Goal: Transaction & Acquisition: Obtain resource

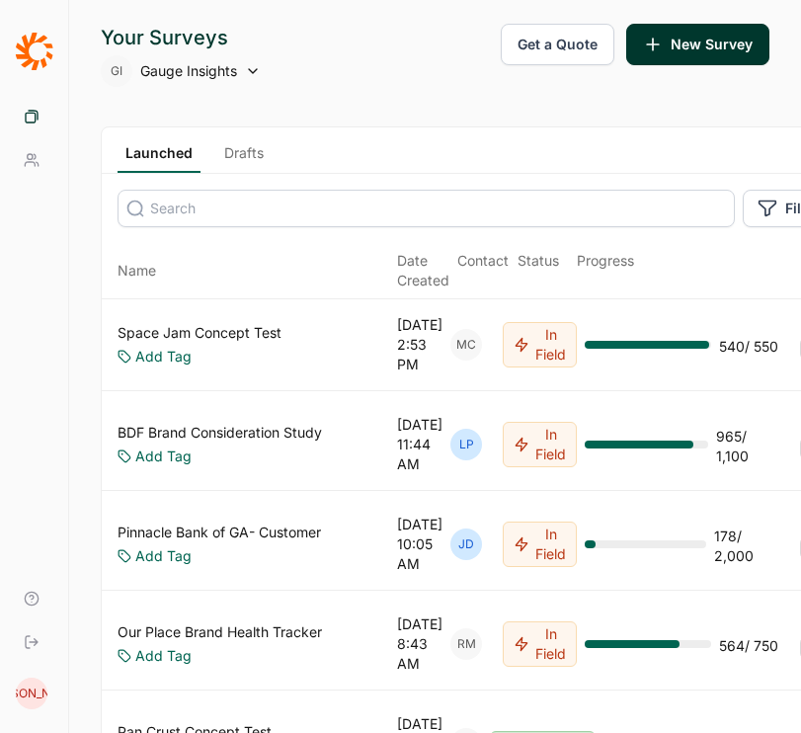
click at [175, 71] on span "Gauge Insights" at bounding box center [188, 71] width 97 height 20
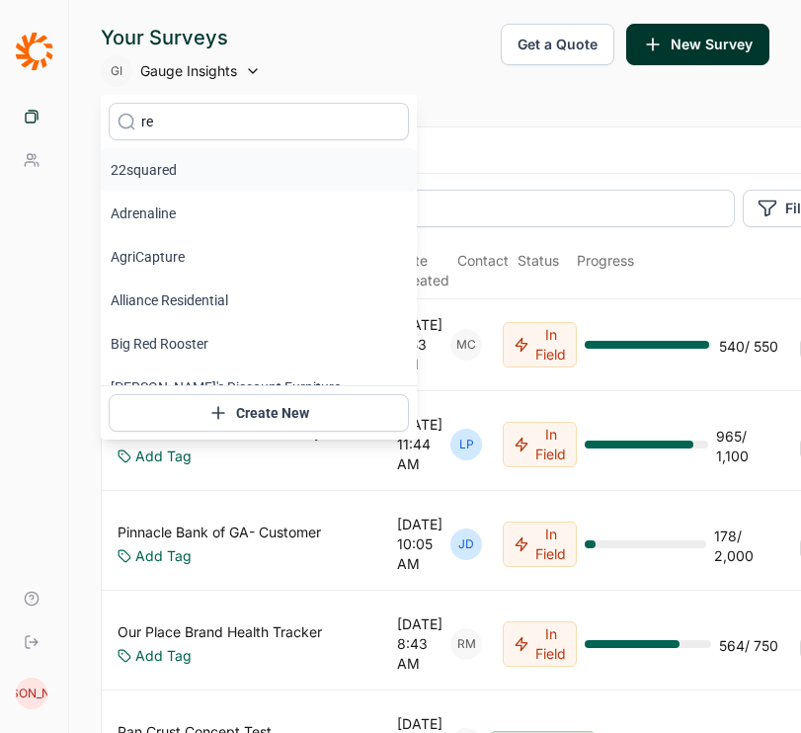
type input "r"
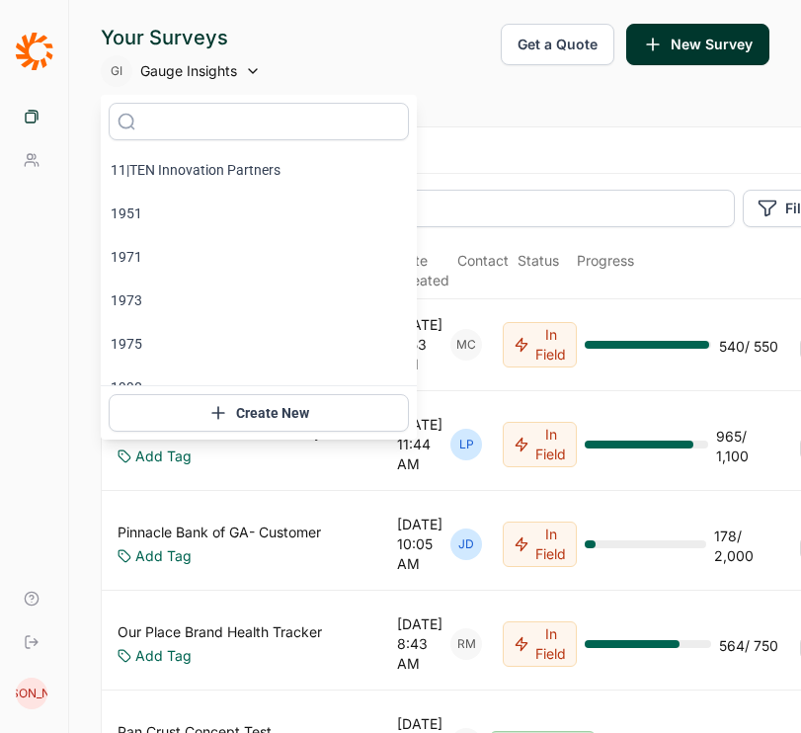
scroll to position [4456, 0]
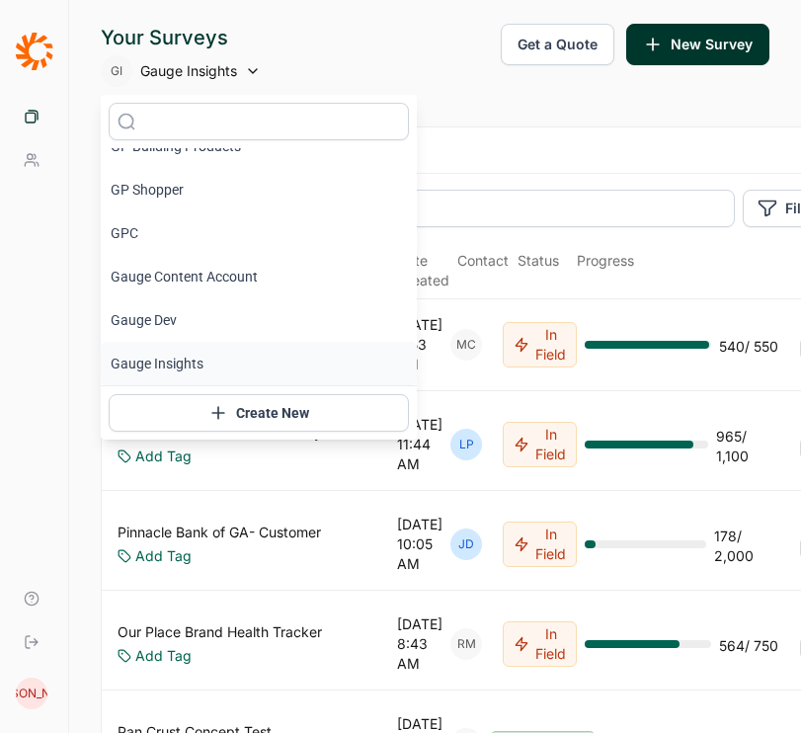
click at [509, 67] on div "Your Surveys GI Gauge Insights Get a Quote New Survey" at bounding box center [435, 55] width 669 height 63
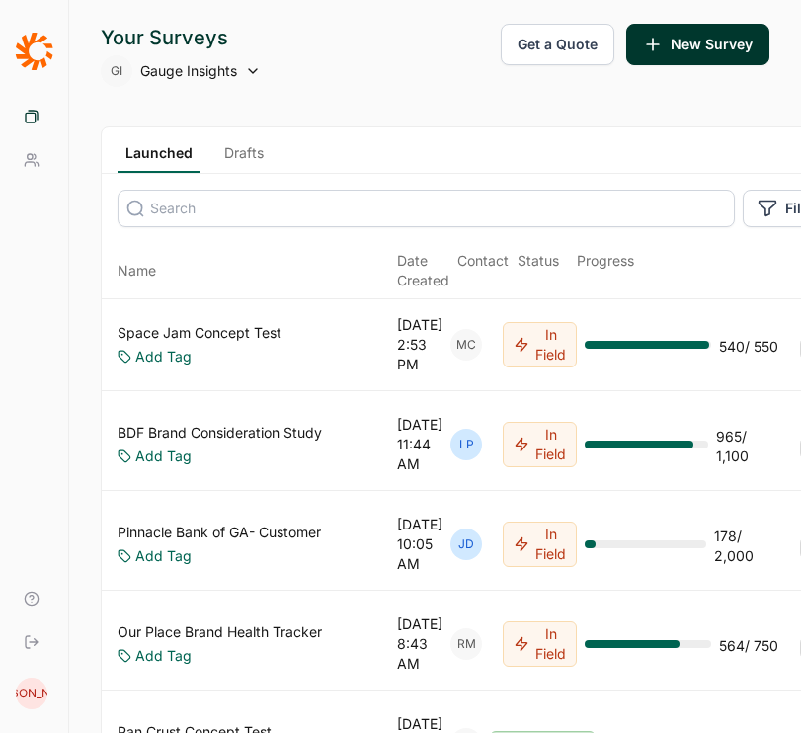
click at [555, 30] on button "Get a Quote" at bounding box center [558, 44] width 114 height 41
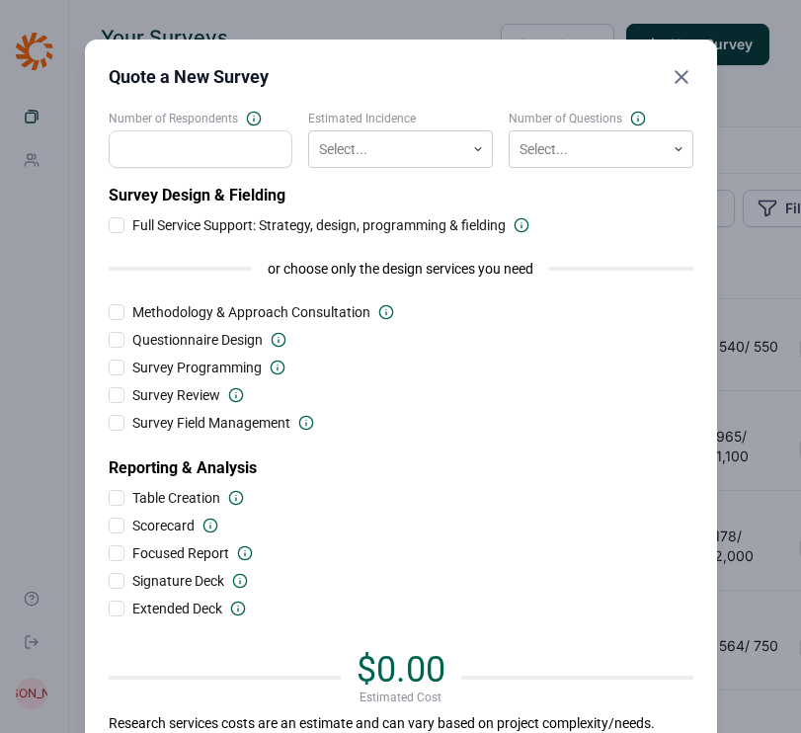
click at [679, 76] on icon "Close" at bounding box center [682, 77] width 24 height 24
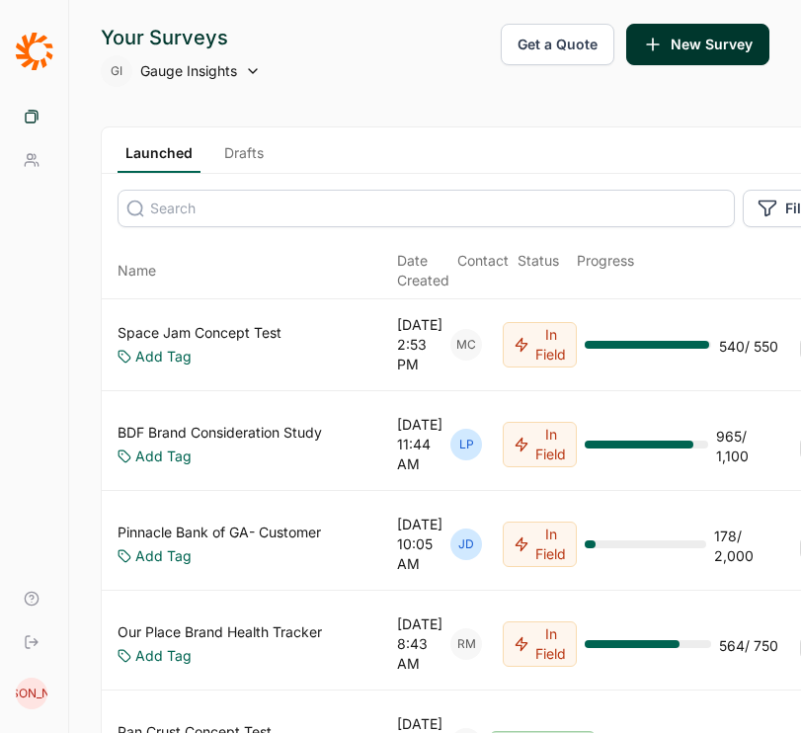
click at [679, 76] on div "Your Surveys GI Gauge Insights Get a Quote New Survey" at bounding box center [435, 55] width 669 height 63
click at [580, 30] on button "Get a Quote" at bounding box center [558, 44] width 114 height 41
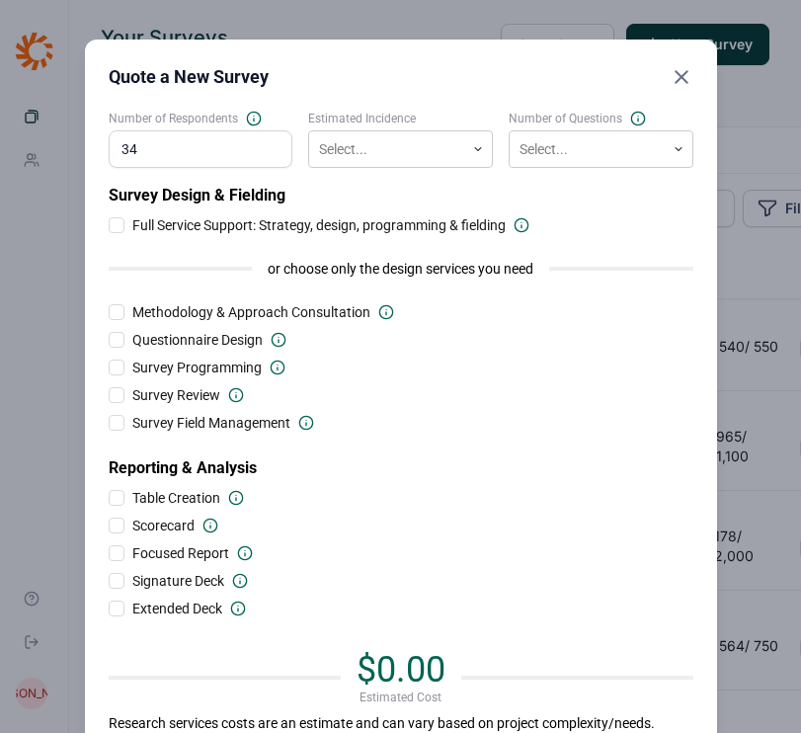
type input "3"
type input "300"
click at [383, 133] on div "Select..." at bounding box center [386, 149] width 155 height 33
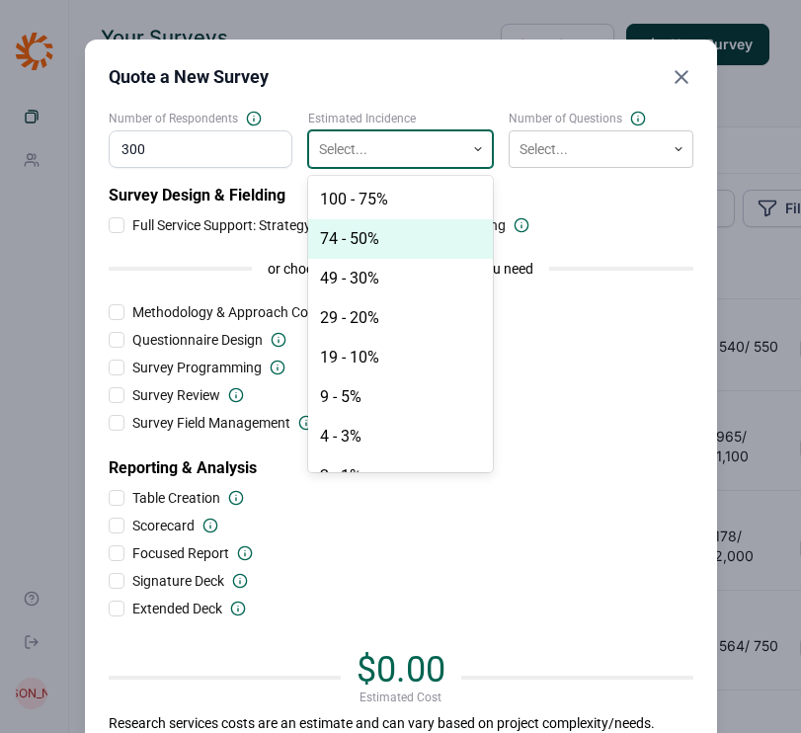
click at [400, 237] on div "74 - 50%" at bounding box center [400, 239] width 185 height 40
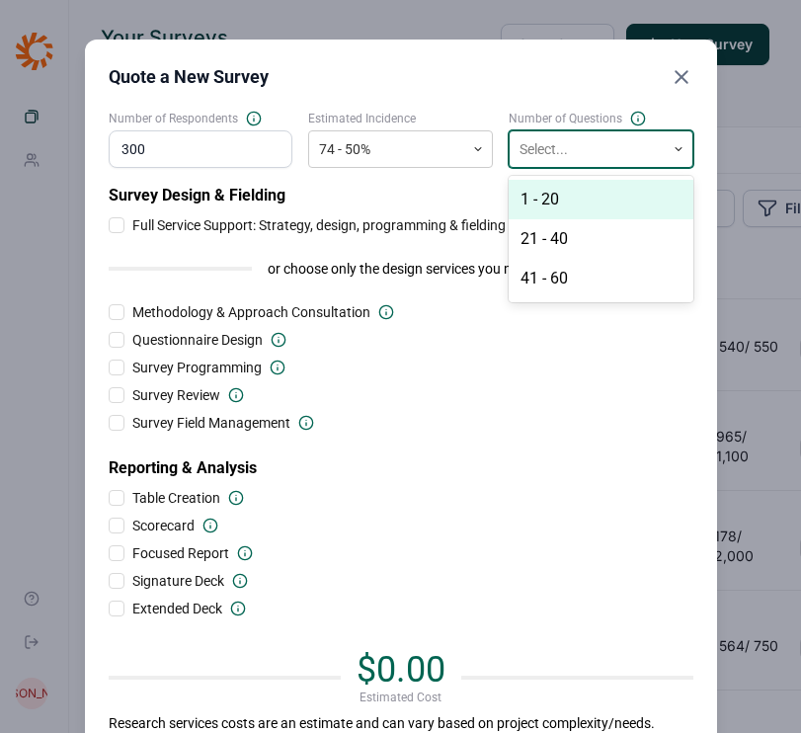
click at [586, 158] on div at bounding box center [586, 149] width 135 height 25
click at [567, 205] on div "1 - 20" at bounding box center [601, 200] width 185 height 40
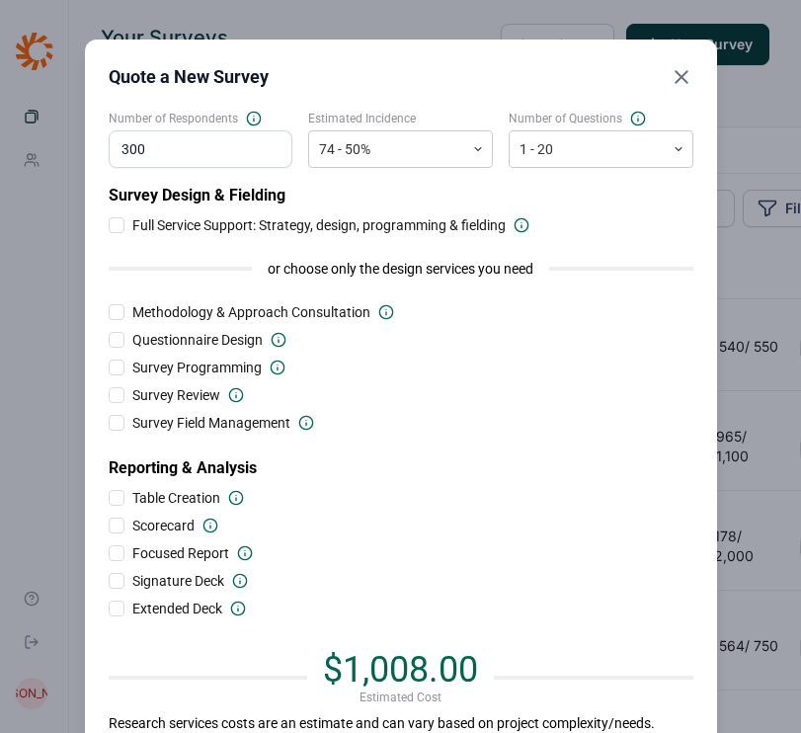
click at [115, 226] on div at bounding box center [117, 225] width 16 height 16
click at [109, 225] on input "Full Service Support: Strategy, design, programming & fielding" at bounding box center [109, 225] width 0 height 0
click at [120, 545] on div at bounding box center [117, 553] width 16 height 16
click at [109, 553] on input "Focused Report" at bounding box center [109, 553] width 0 height 0
click at [386, 150] on div at bounding box center [386, 149] width 135 height 25
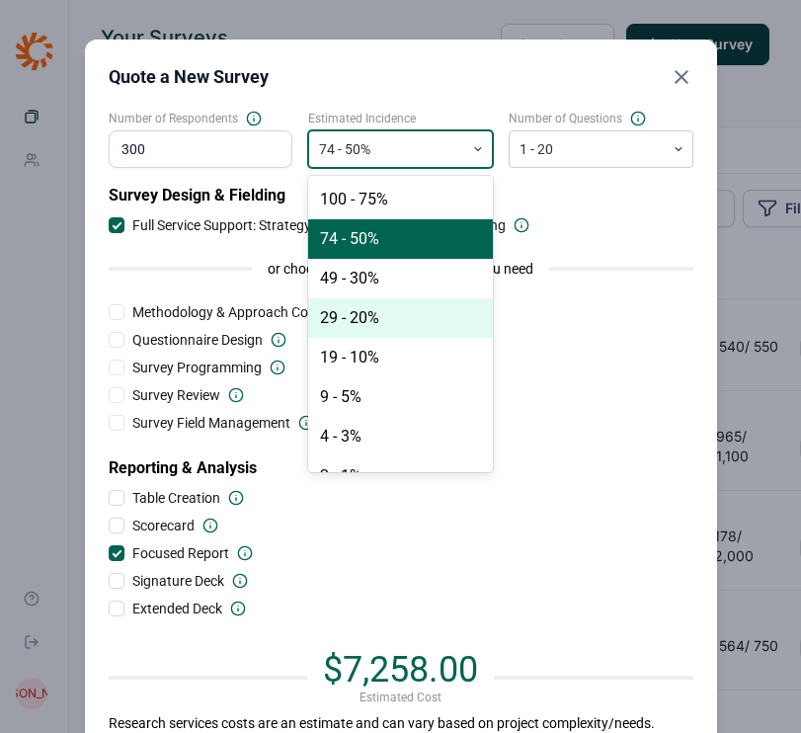
click at [375, 330] on div "29 - 20%" at bounding box center [400, 318] width 185 height 40
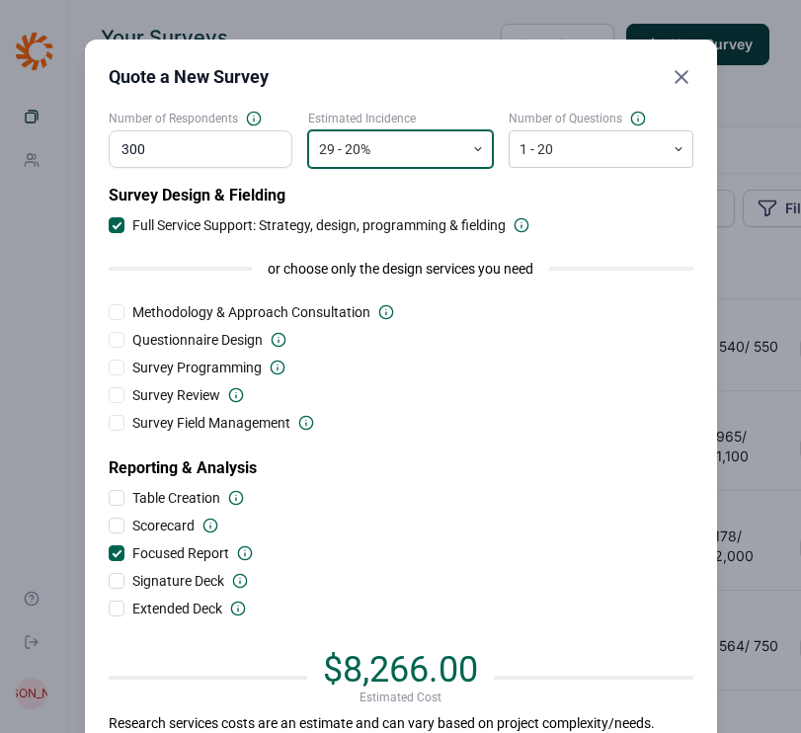
click at [375, 148] on div at bounding box center [386, 149] width 135 height 25
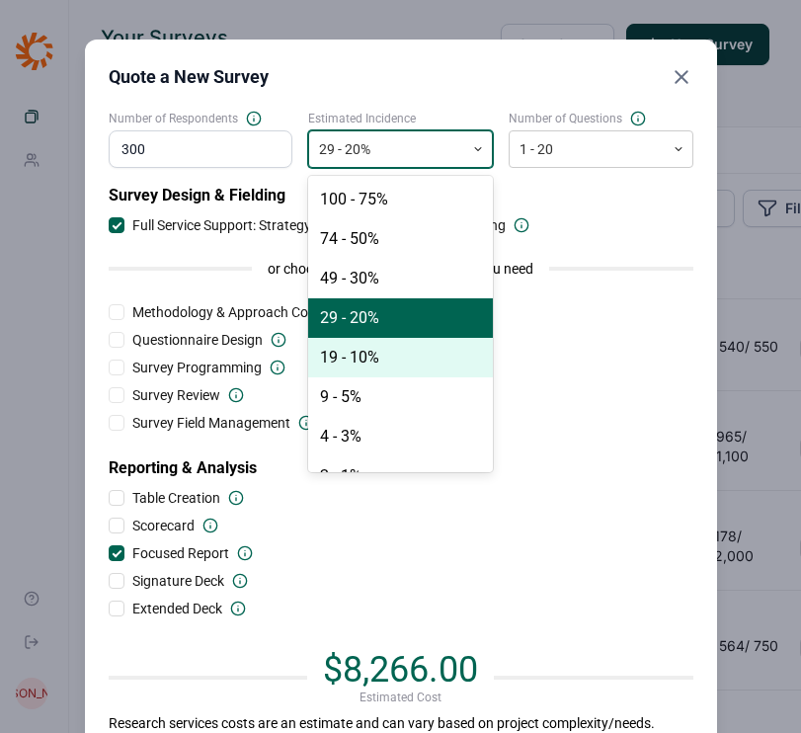
click at [382, 363] on div "19 - 10%" at bounding box center [400, 358] width 185 height 40
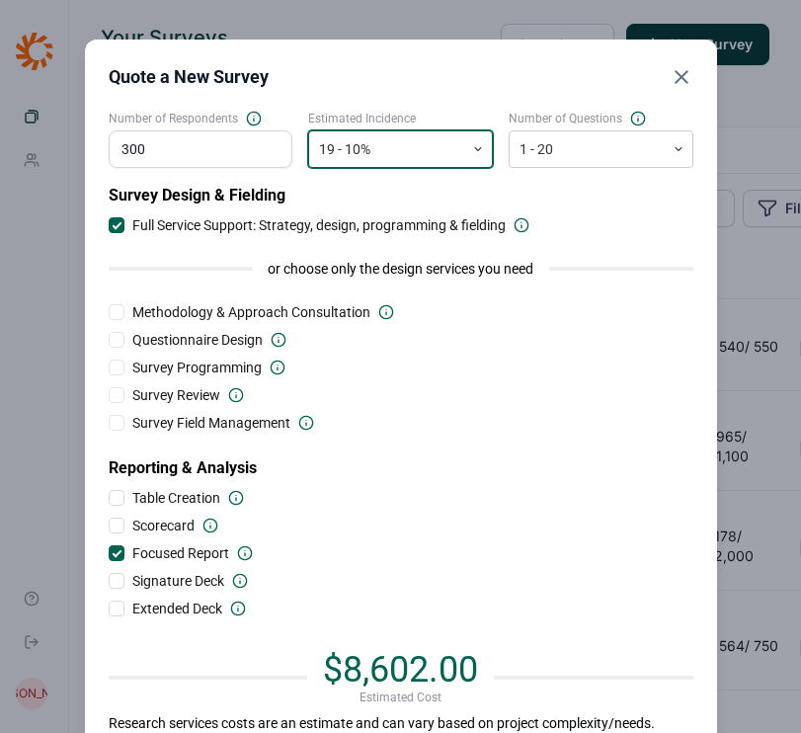
click at [419, 143] on div at bounding box center [386, 149] width 135 height 25
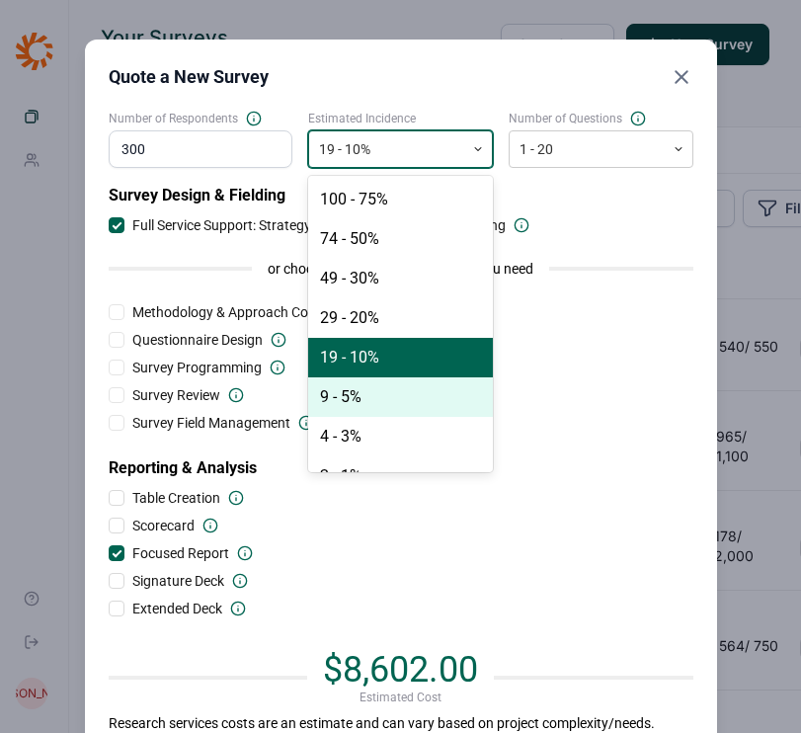
click at [407, 397] on div "9 - 5%" at bounding box center [400, 397] width 185 height 40
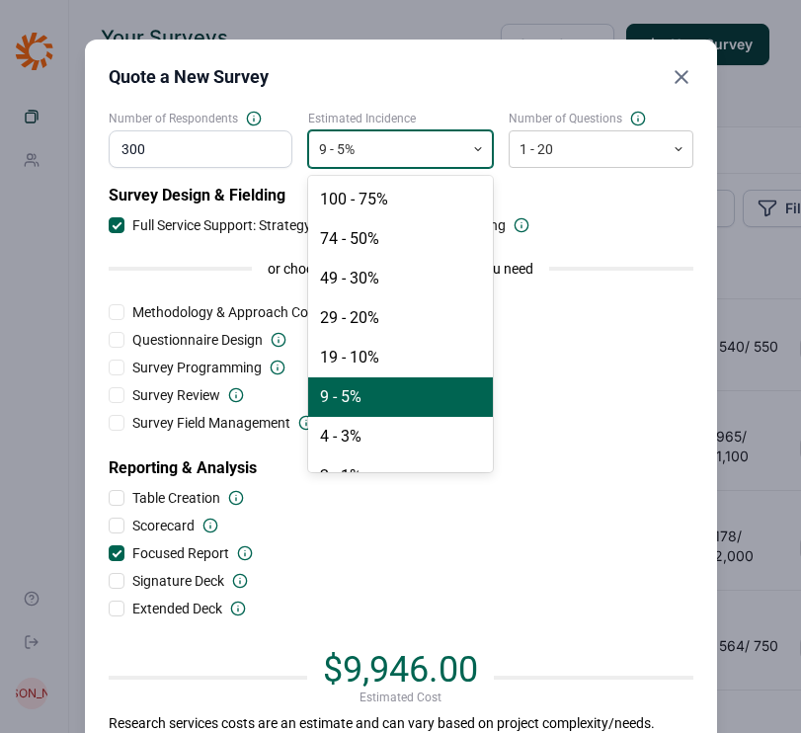
click at [434, 159] on div at bounding box center [386, 149] width 135 height 25
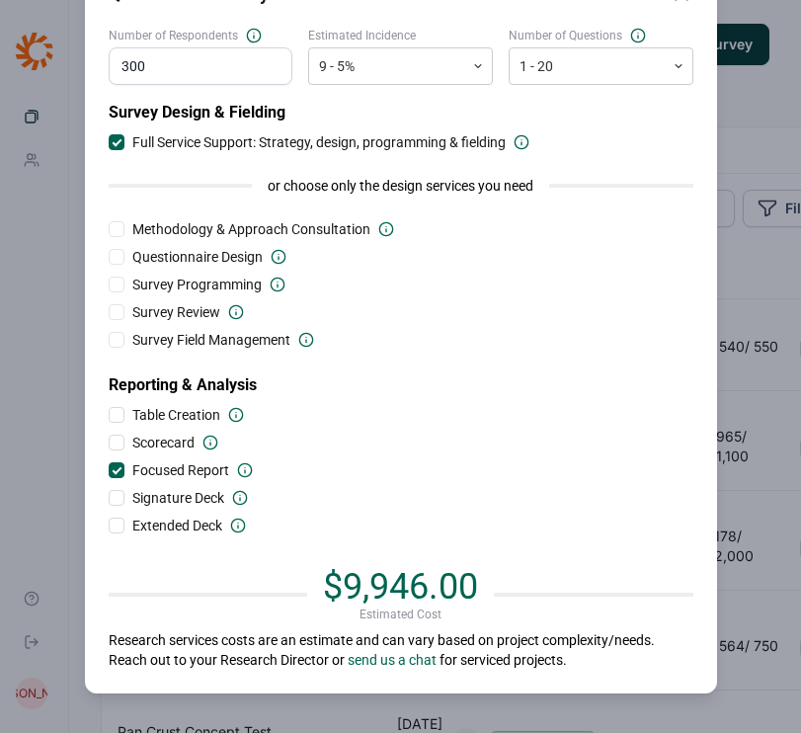
click at [128, 467] on span "Focused Report" at bounding box center [188, 470] width 128 height 20
click at [109, 470] on input "Focused Report" at bounding box center [109, 470] width 0 height 0
click at [118, 500] on div at bounding box center [117, 498] width 16 height 16
click at [109, 498] on input "Signature Deck" at bounding box center [109, 498] width 0 height 0
